Goal: Task Accomplishment & Management: Complete application form

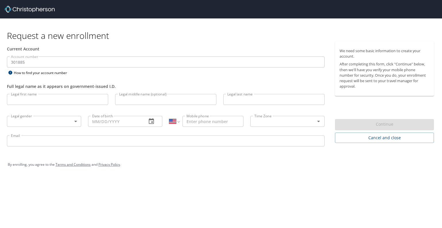
select select "US"
type input "B"
click at [83, 100] on input "E" at bounding box center [57, 99] width 101 height 11
type input "Ebony"
click at [231, 96] on input "Legal last name" at bounding box center [273, 99] width 101 height 11
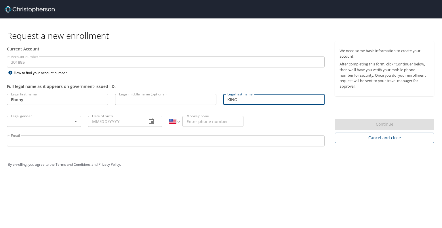
type input "KING"
click at [61, 120] on body "Request a new enrollment Current Account Account number 301885 Account number H…" at bounding box center [221, 114] width 442 height 228
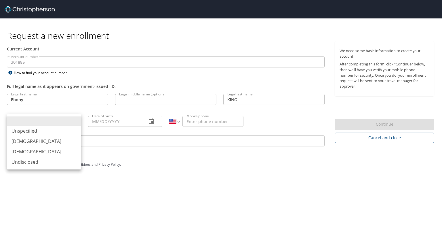
click at [36, 151] on li "Female" at bounding box center [44, 151] width 74 height 10
type input "Female"
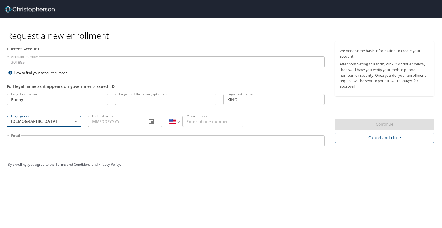
click at [128, 121] on input "Date of birth" at bounding box center [115, 121] width 54 height 11
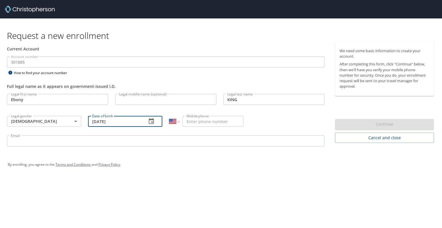
type input "02/02/1990"
click at [215, 120] on input "Mobile phone" at bounding box center [212, 121] width 61 height 11
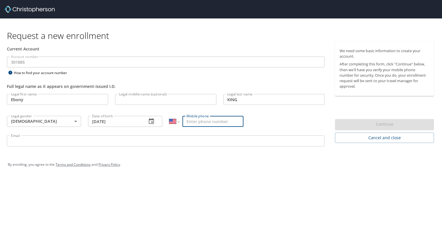
type input "(347) 416-8128"
click at [122, 142] on input "Email" at bounding box center [166, 140] width 318 height 11
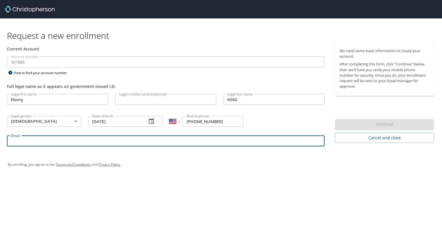
type input "Ebony.King@shipmonk.com"
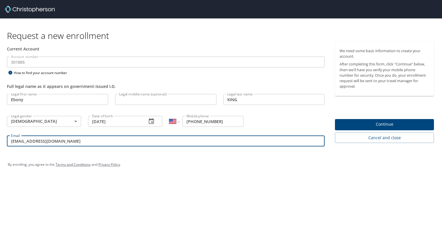
click at [427, 121] on span "Continue" at bounding box center [385, 124] width 90 height 7
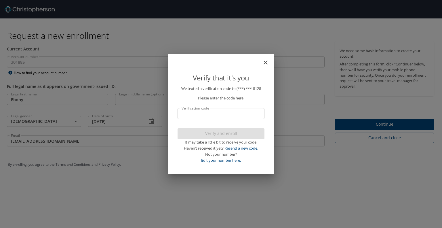
click at [240, 113] on input "Verification code" at bounding box center [221, 113] width 87 height 11
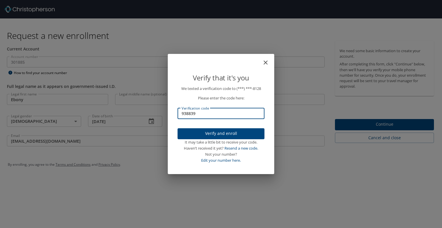
type input "938839"
click at [236, 133] on span "Verify and enroll" at bounding box center [221, 133] width 78 height 7
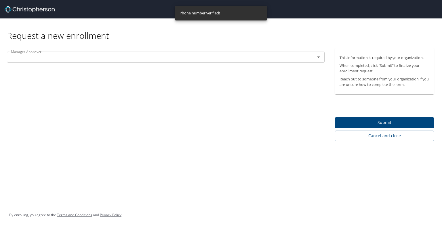
click at [163, 57] on input "text" at bounding box center [157, 56] width 297 height 7
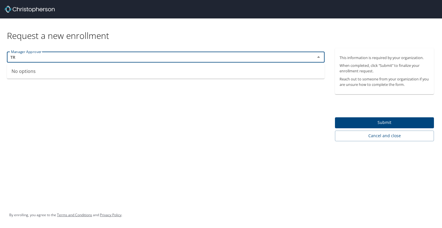
type input "T"
type input "F"
type input "A"
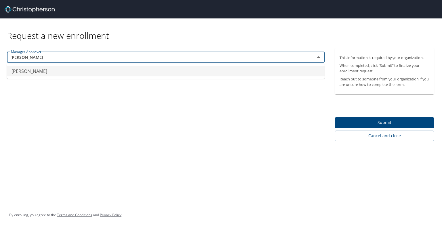
click at [121, 71] on li "Samuel Bales" at bounding box center [166, 71] width 318 height 10
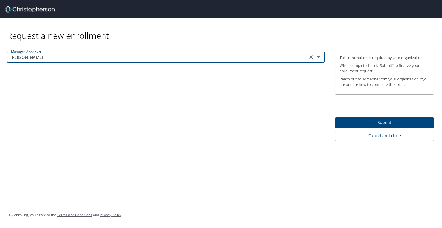
type input "Samuel Bales"
click at [429, 122] on span "Submit" at bounding box center [385, 122] width 90 height 7
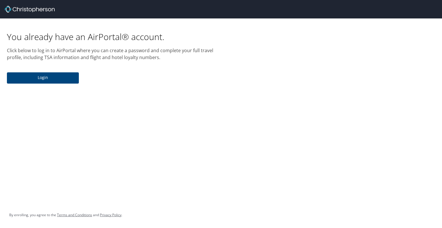
click at [61, 77] on span "Login" at bounding box center [43, 77] width 63 height 7
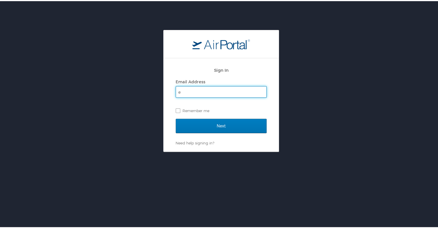
type input "ebony.king@shipmonk.com"
click at [216, 109] on label "Remember me" at bounding box center [221, 109] width 91 height 9
click at [179, 109] on input "Remember me" at bounding box center [178, 109] width 4 height 4
checkbox input "true"
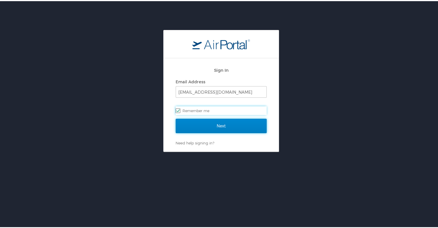
click at [227, 128] on input "Next" at bounding box center [221, 124] width 91 height 14
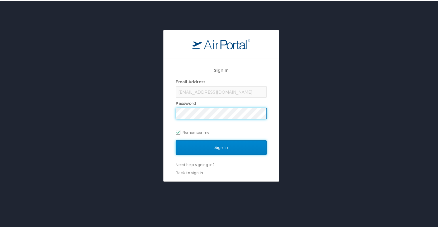
click at [230, 146] on input "Sign In" at bounding box center [221, 146] width 91 height 14
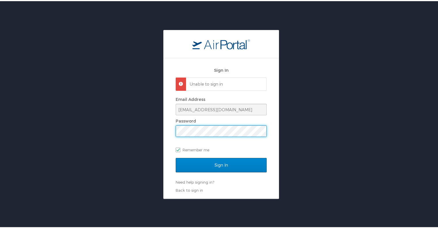
click at [250, 158] on input "Sign In" at bounding box center [221, 164] width 91 height 14
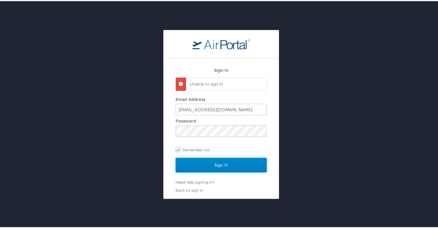
click at [248, 163] on input "Sign In" at bounding box center [221, 164] width 91 height 14
click at [237, 169] on input "Sign In" at bounding box center [221, 164] width 91 height 14
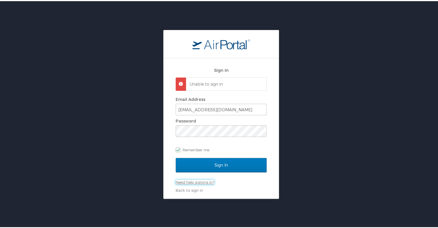
click at [207, 182] on link "Need help signing in?" at bounding box center [195, 180] width 39 height 5
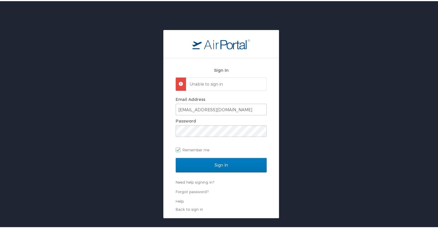
click at [198, 196] on ul "Forgot password? Help" at bounding box center [221, 195] width 91 height 15
click at [196, 189] on link "Forgot password?" at bounding box center [192, 190] width 33 height 5
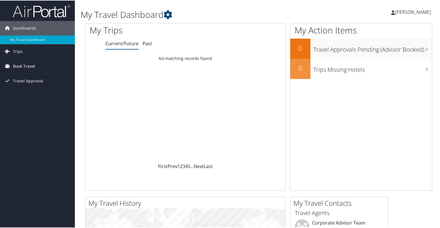
click at [32, 66] on span "Book Travel" at bounding box center [24, 65] width 22 height 14
